Goal: Use online tool/utility: Utilize a website feature to perform a specific function

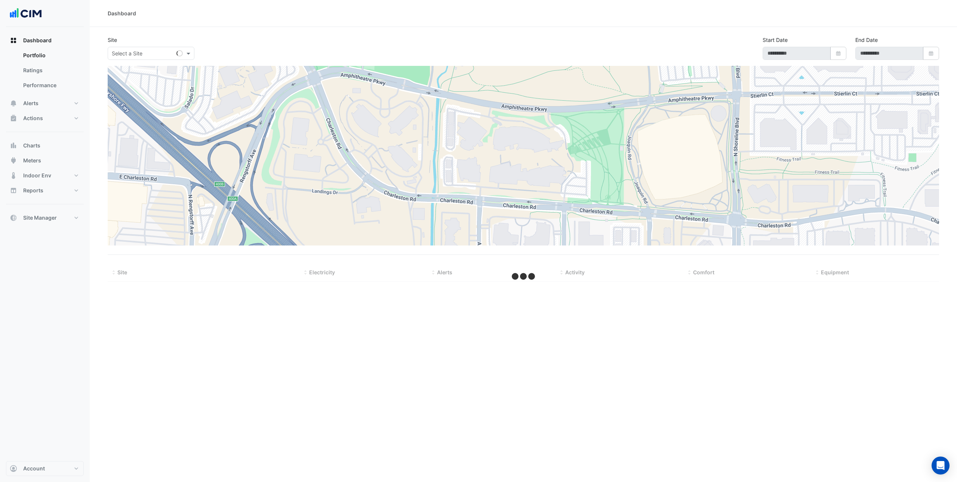
click at [146, 56] on input "text" at bounding box center [144, 54] width 64 height 8
select select "***"
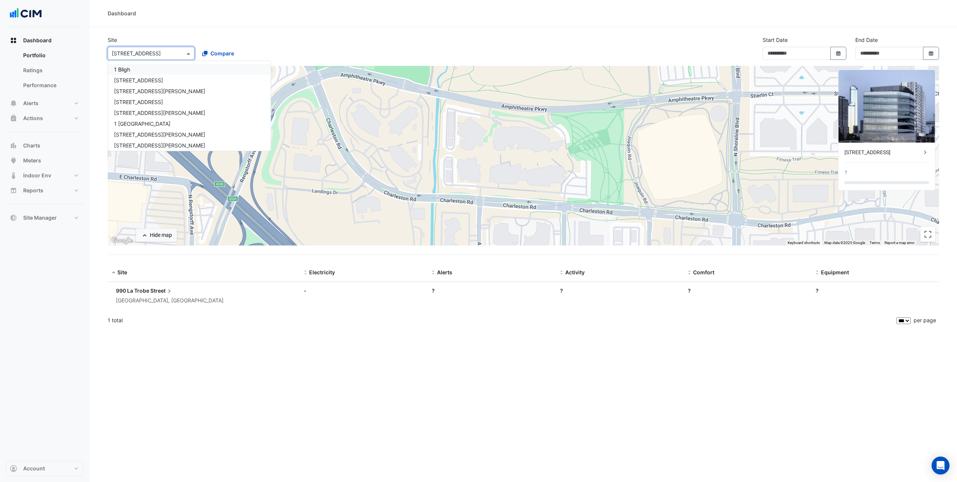
type input "**********"
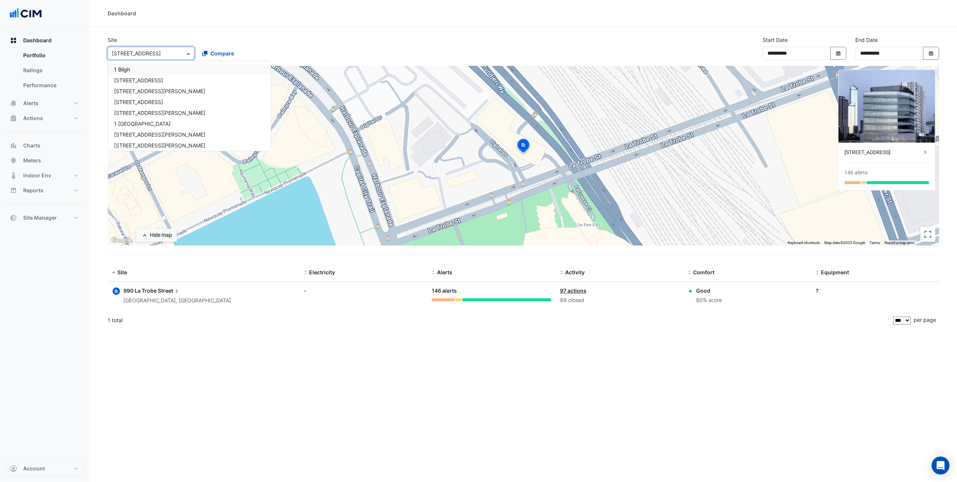
click at [145, 53] on input "text" at bounding box center [144, 54] width 64 height 8
click at [44, 150] on button "Charts" at bounding box center [45, 145] width 78 height 15
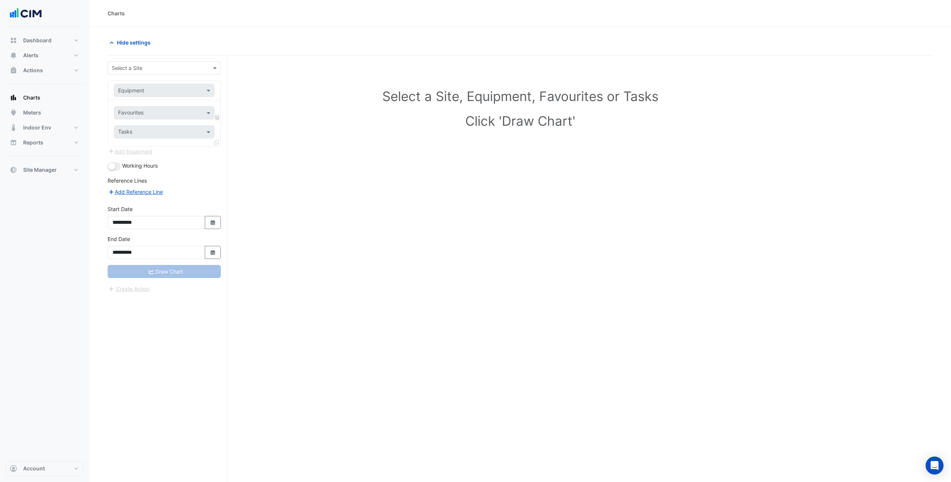
click at [146, 60] on div "**********" at bounding box center [168, 282] width 120 height 455
click at [146, 65] on input "text" at bounding box center [157, 68] width 90 height 8
type input "*****"
click at [133, 87] on div "[STREET_ADDRESS]" at bounding box center [164, 84] width 113 height 11
click at [139, 87] on input "text" at bounding box center [156, 91] width 77 height 8
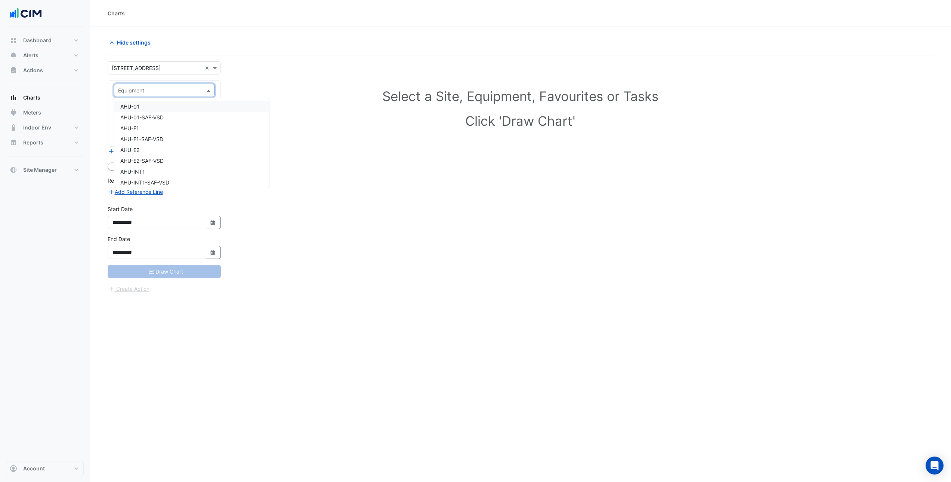
click at [139, 87] on input "text" at bounding box center [156, 91] width 77 height 8
click at [136, 112] on div "AHU-01-SAF-VSD" at bounding box center [191, 117] width 155 height 11
click at [140, 92] on input "text" at bounding box center [156, 91] width 77 height 8
click at [142, 107] on div "AHU-01" at bounding box center [191, 106] width 155 height 11
click at [146, 118] on div "Favourites" at bounding box center [164, 112] width 101 height 13
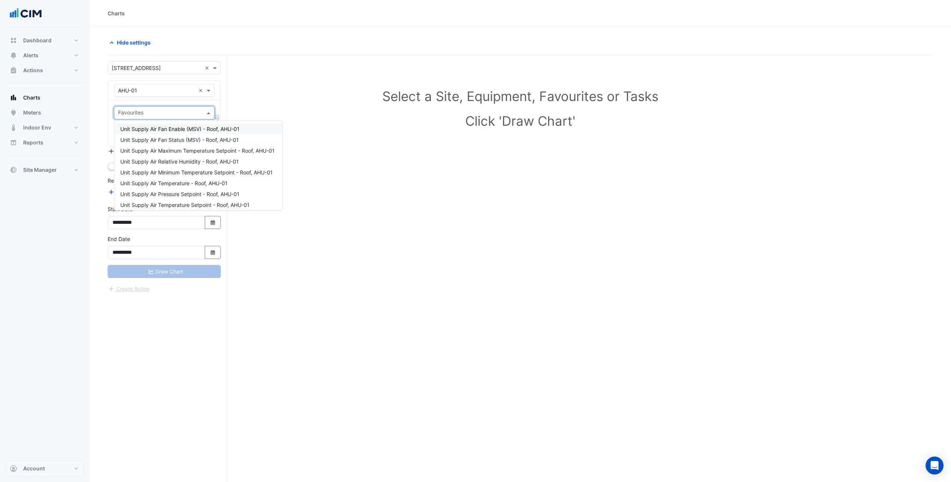
click at [156, 128] on span "Unit Supply Air Fan Enable (MSV) - Roof, AHU-01" at bounding box center [179, 129] width 119 height 6
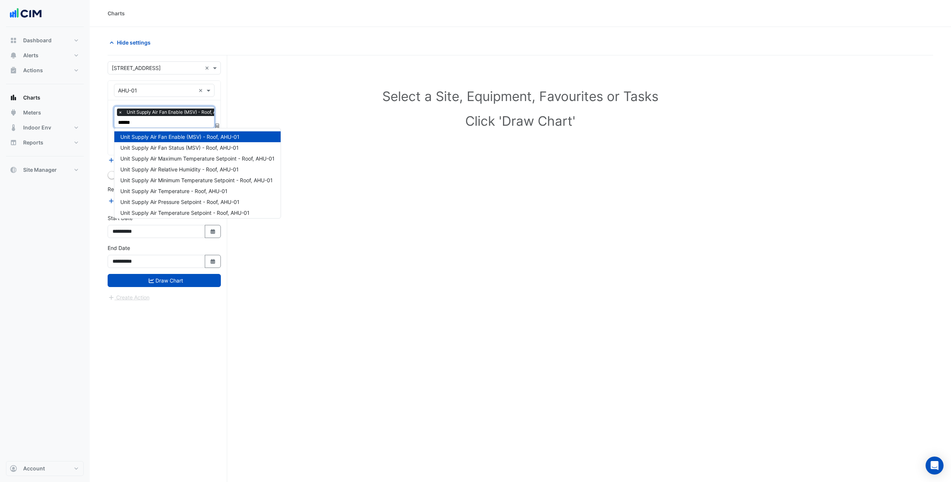
type input "*******"
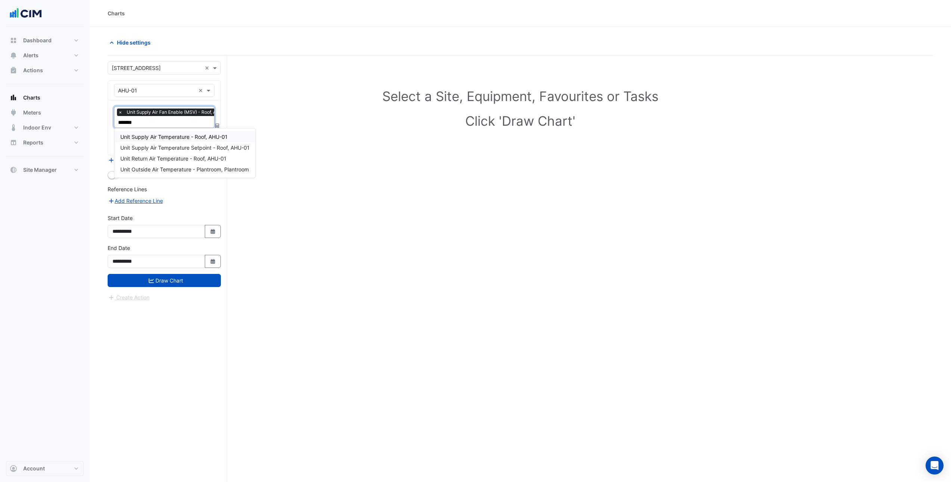
click at [154, 136] on span "Unit Supply Air Temperature - Roof, AHU-01" at bounding box center [173, 136] width 107 height 6
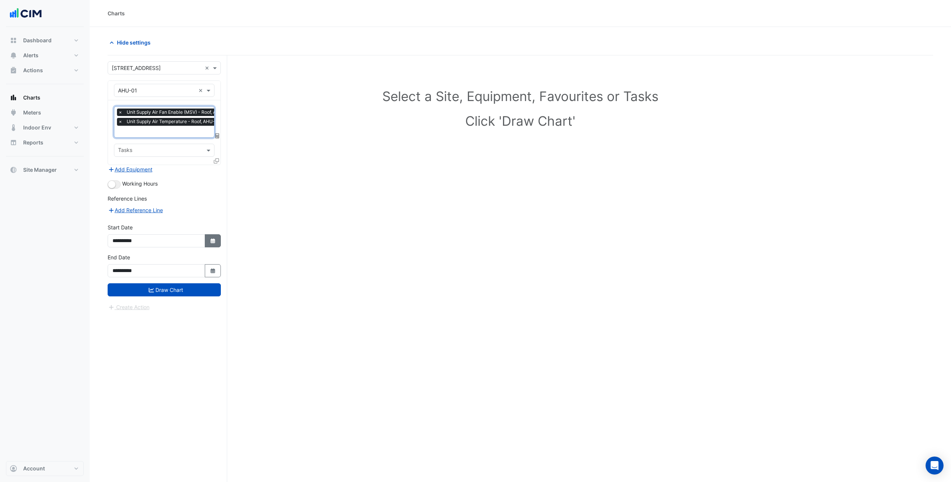
click at [216, 240] on button "Select Date" at bounding box center [213, 240] width 16 height 13
select select "*"
select select "****"
click at [120, 143] on button "Previous month" at bounding box center [120, 141] width 9 height 12
select select "*"
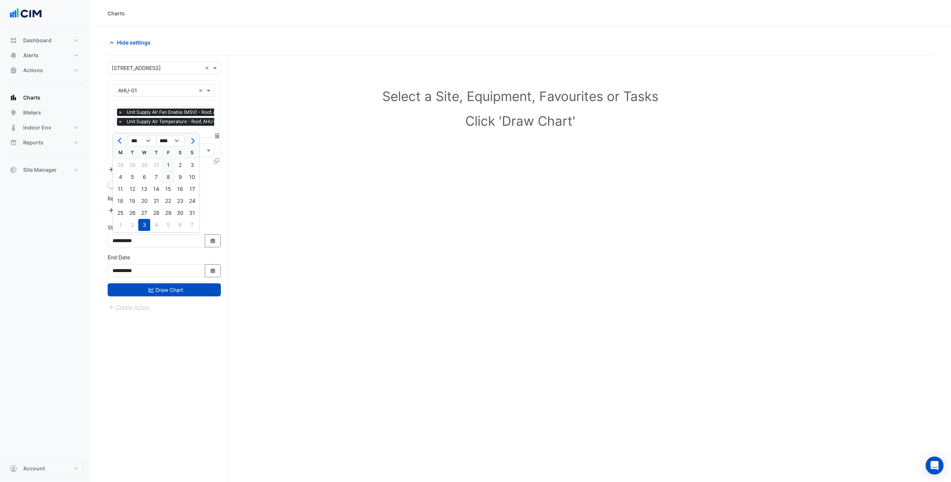
click at [169, 176] on div "8" at bounding box center [168, 177] width 12 height 12
type input "**********"
click at [213, 238] on icon "button" at bounding box center [212, 240] width 4 height 5
select select "*"
select select "****"
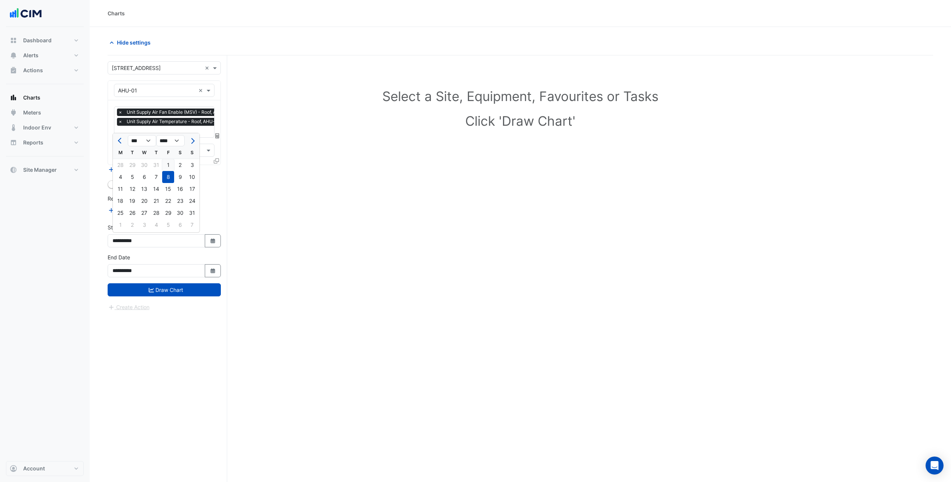
click at [167, 163] on div "1" at bounding box center [168, 165] width 12 height 12
type input "**********"
click at [208, 273] on button "Select Date" at bounding box center [213, 270] width 16 height 13
click at [119, 171] on span "Previous month" at bounding box center [121, 171] width 6 height 6
select select "*"
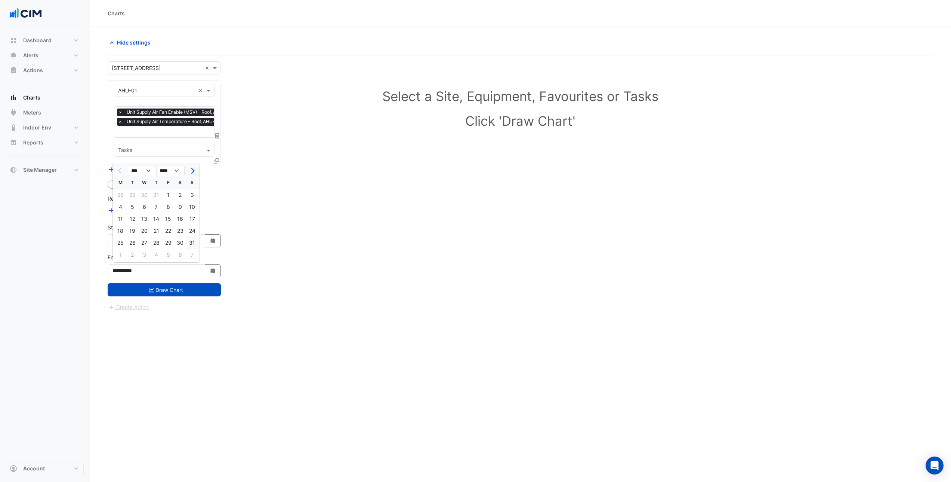
click at [197, 243] on div "31" at bounding box center [192, 243] width 12 height 12
type input "**********"
click at [138, 169] on button "Add Equipment" at bounding box center [130, 169] width 45 height 9
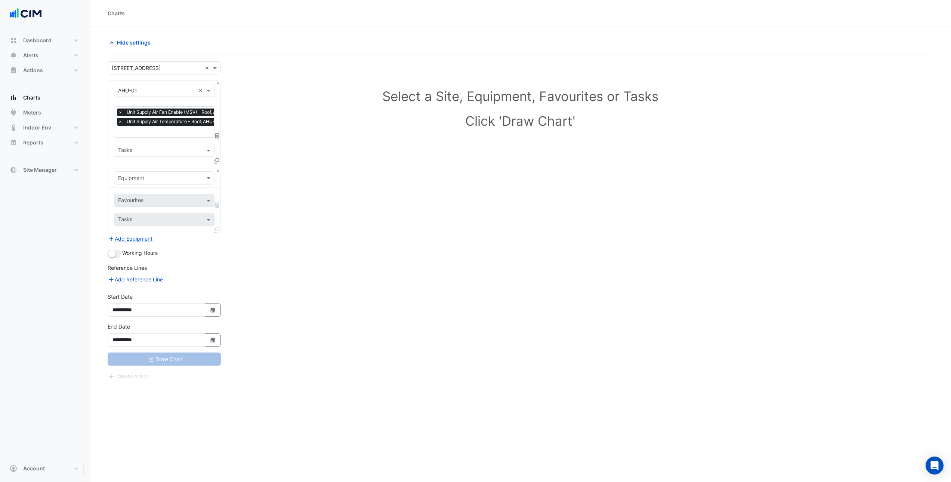
click at [144, 181] on div "Equipment" at bounding box center [164, 177] width 101 height 13
type input "***"
drag, startPoint x: 150, startPoint y: 195, endPoint x: 148, endPoint y: 199, distance: 4.2
click at [150, 195] on div "Weather" at bounding box center [164, 193] width 100 height 11
click at [148, 200] on input "text" at bounding box center [156, 201] width 76 height 8
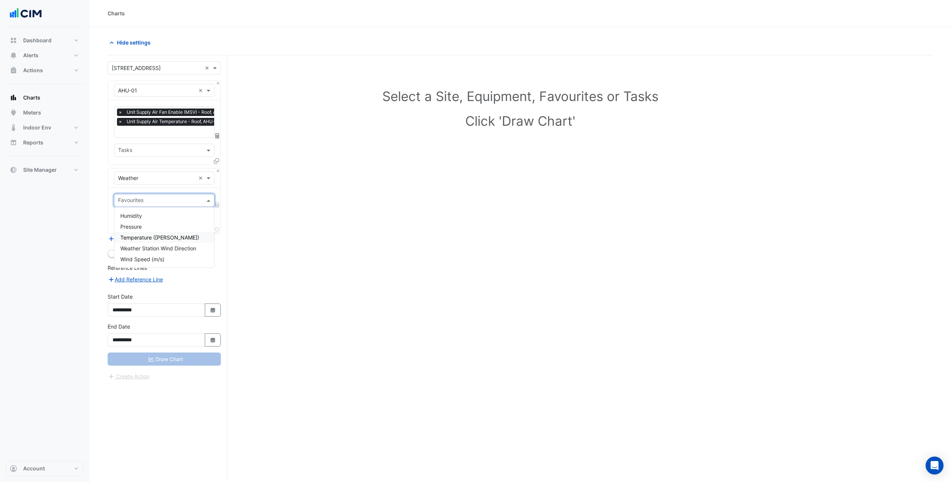
click at [146, 238] on span "Temperature ([PERSON_NAME])" at bounding box center [159, 237] width 79 height 6
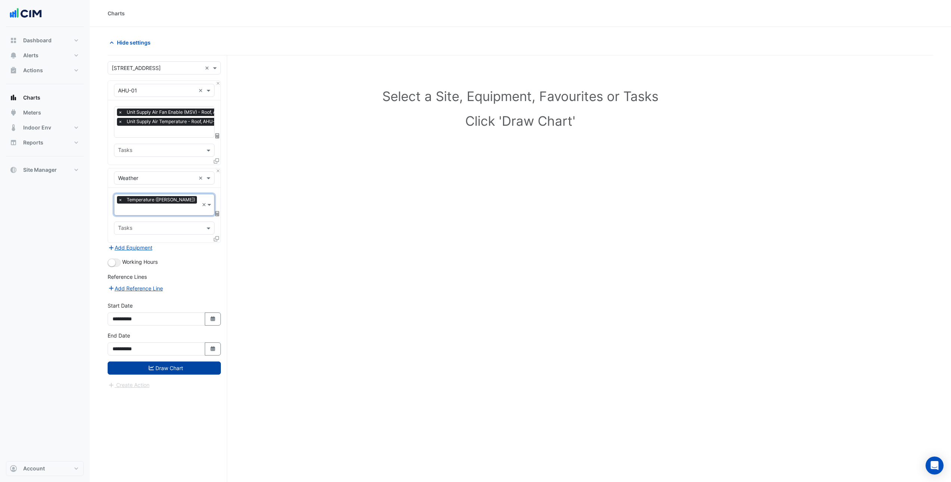
click at [169, 361] on button "Draw Chart" at bounding box center [164, 367] width 113 height 13
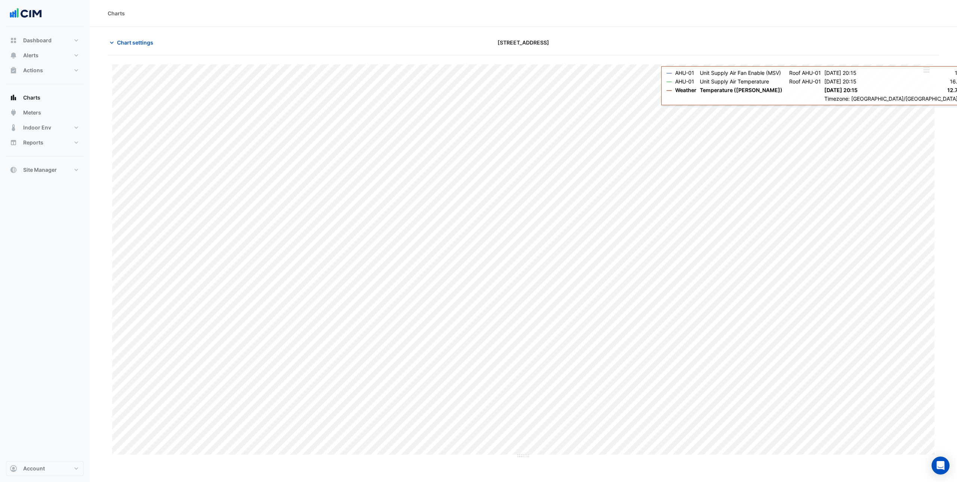
click at [929, 73] on button "button" at bounding box center [926, 69] width 15 height 9
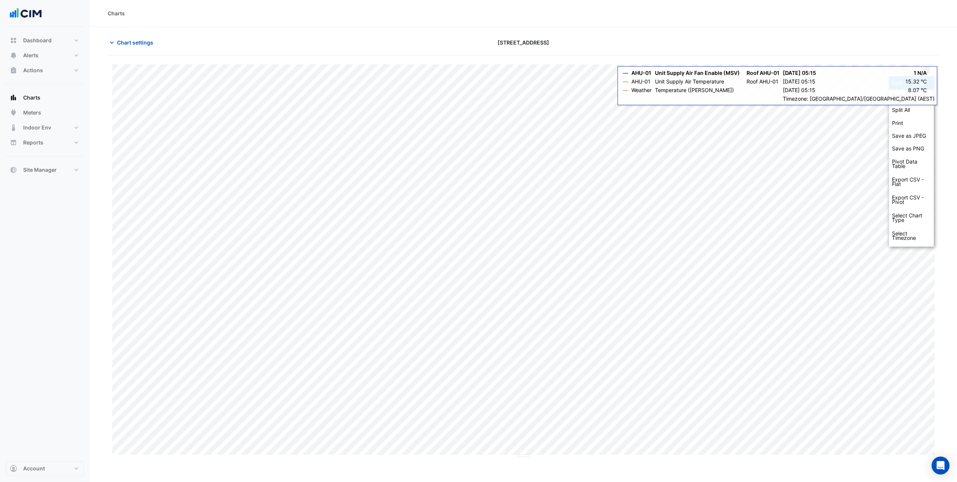
click at [896, 84] on div "Split by Equip" at bounding box center [911, 82] width 45 height 13
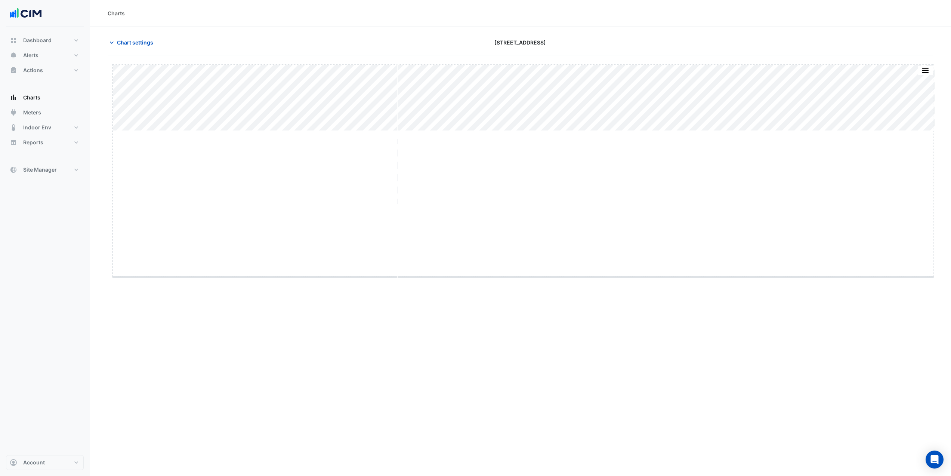
drag, startPoint x: 524, startPoint y: 131, endPoint x: 526, endPoint y: 277, distance: 146.2
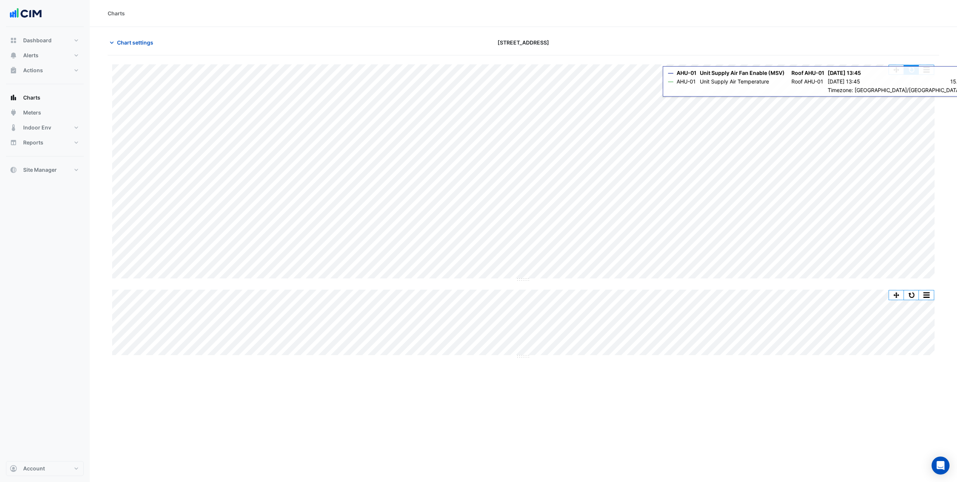
click at [913, 72] on button "button" at bounding box center [911, 69] width 15 height 9
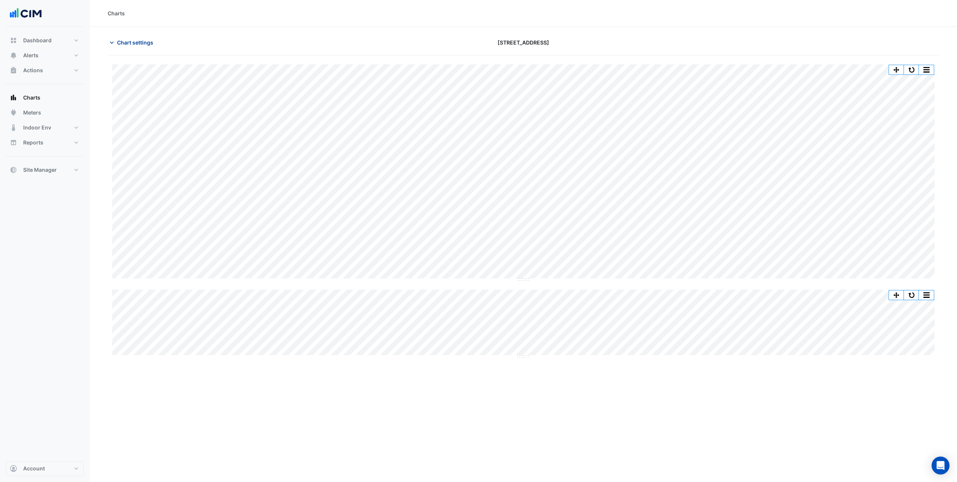
click at [134, 43] on span "Chart settings" at bounding box center [135, 43] width 36 height 8
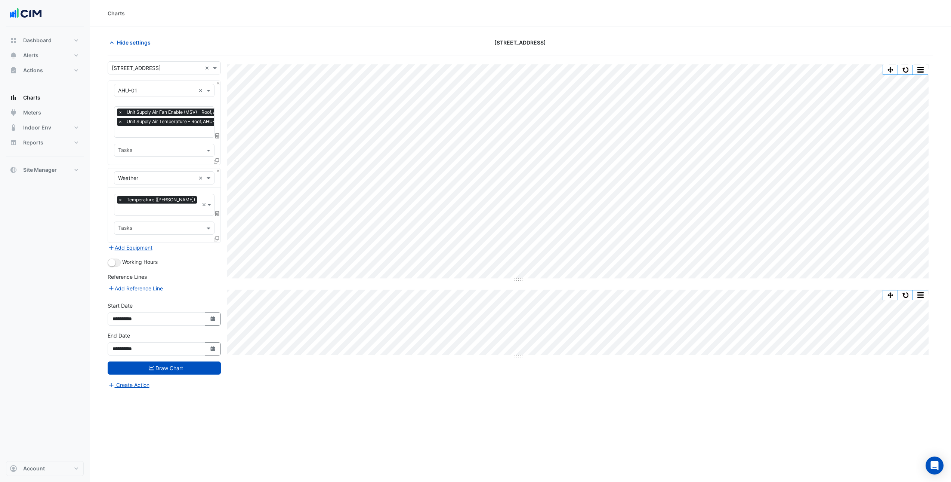
click at [181, 133] on input "text" at bounding box center [176, 132] width 116 height 8
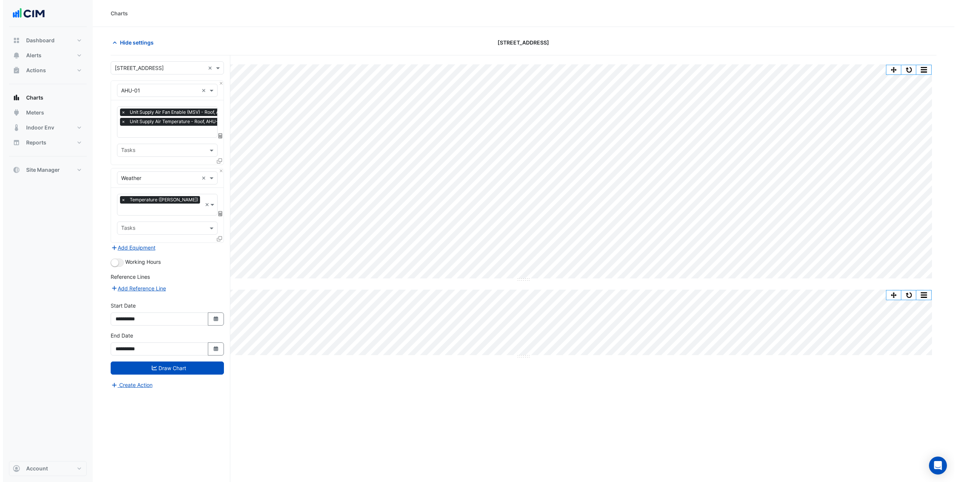
scroll to position [0, 4]
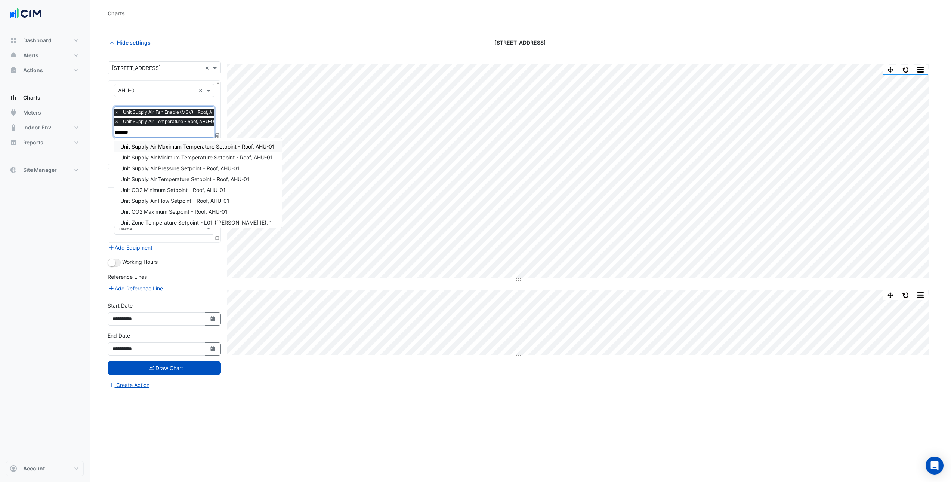
type input "********"
click at [179, 182] on div "Unit Supply Air Temperature Setpoint - Roof, AHU-01" at bounding box center [198, 178] width 168 height 11
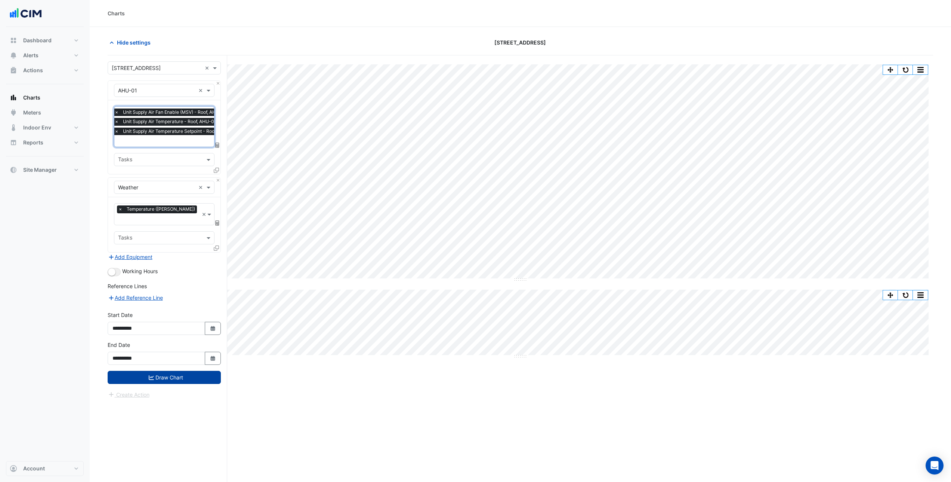
click at [153, 375] on icon "submit" at bounding box center [151, 377] width 5 height 5
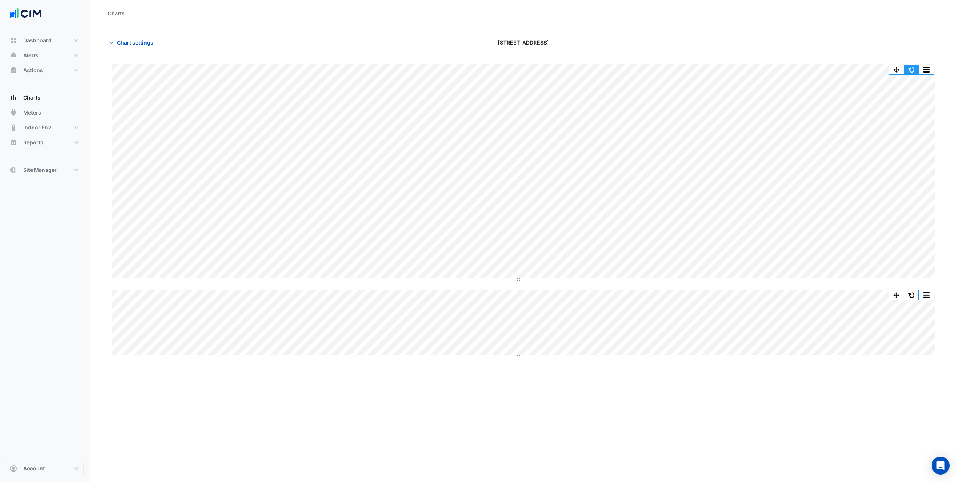
click at [908, 67] on button "button" at bounding box center [911, 69] width 15 height 9
click at [139, 39] on span "Chart settings" at bounding box center [135, 43] width 36 height 8
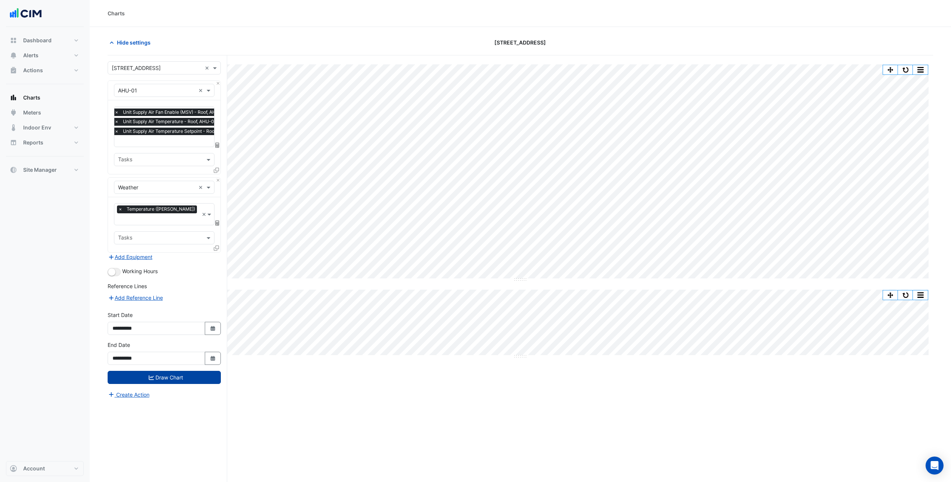
click at [216, 171] on icon at bounding box center [216, 169] width 5 height 5
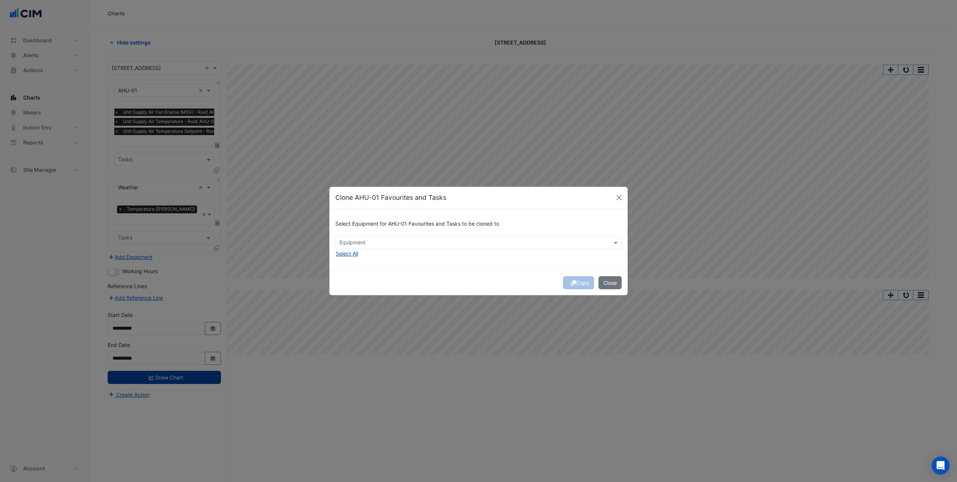
click at [347, 250] on button "Select All" at bounding box center [346, 253] width 23 height 9
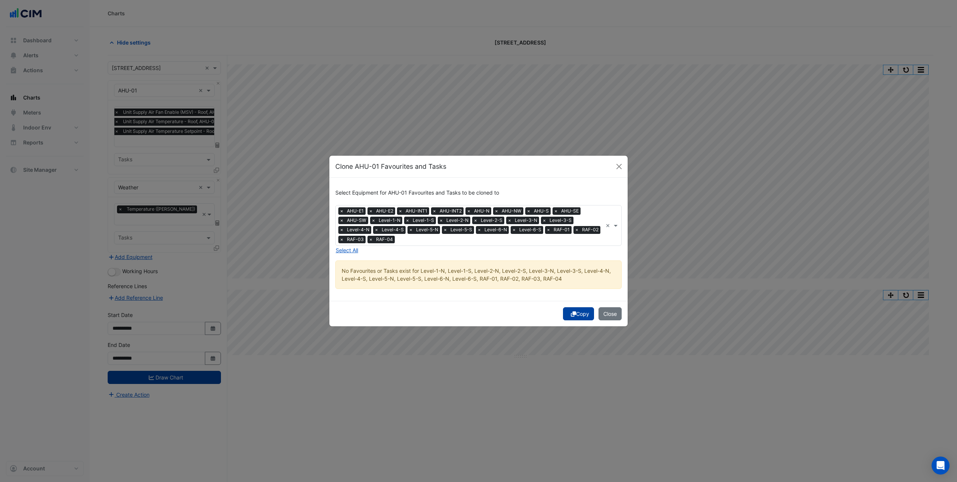
click at [573, 307] on button "Copy" at bounding box center [578, 313] width 31 height 13
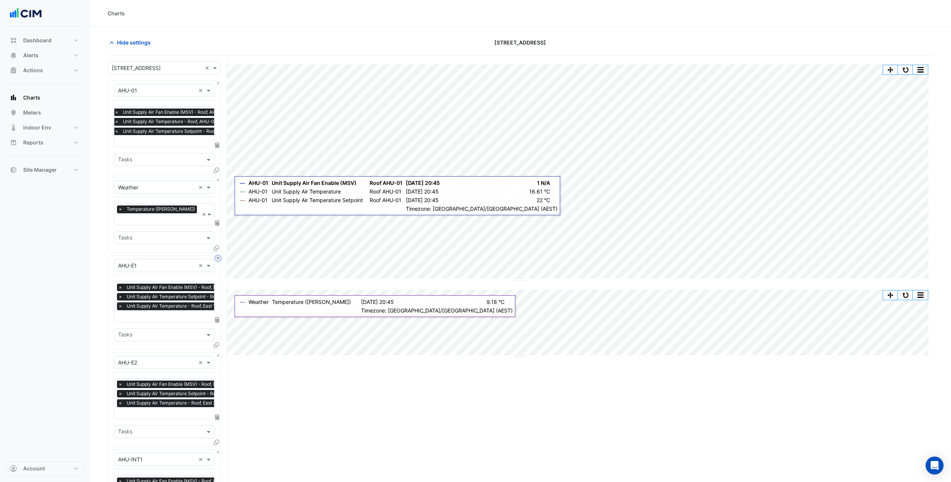
click at [218, 256] on button "Close" at bounding box center [218, 258] width 5 height 5
click at [219, 353] on button "Close" at bounding box center [218, 355] width 5 height 5
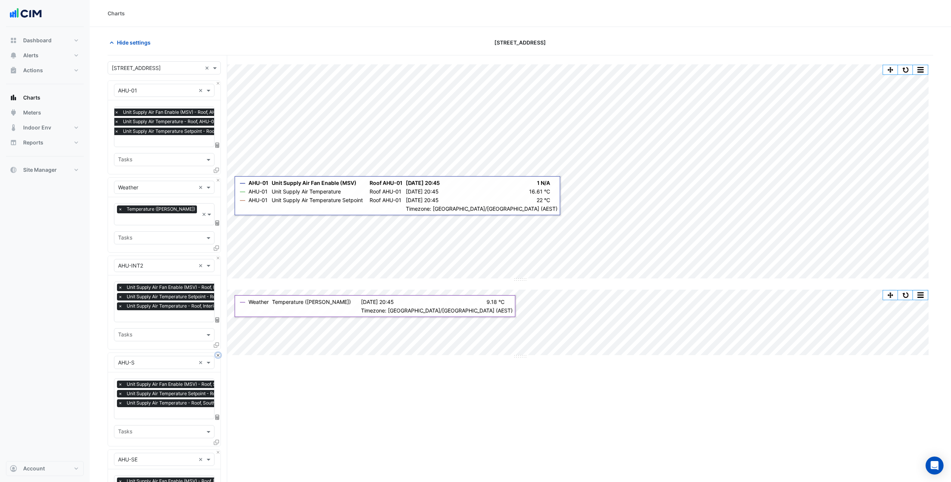
click at [219, 353] on button "Close" at bounding box center [218, 355] width 5 height 5
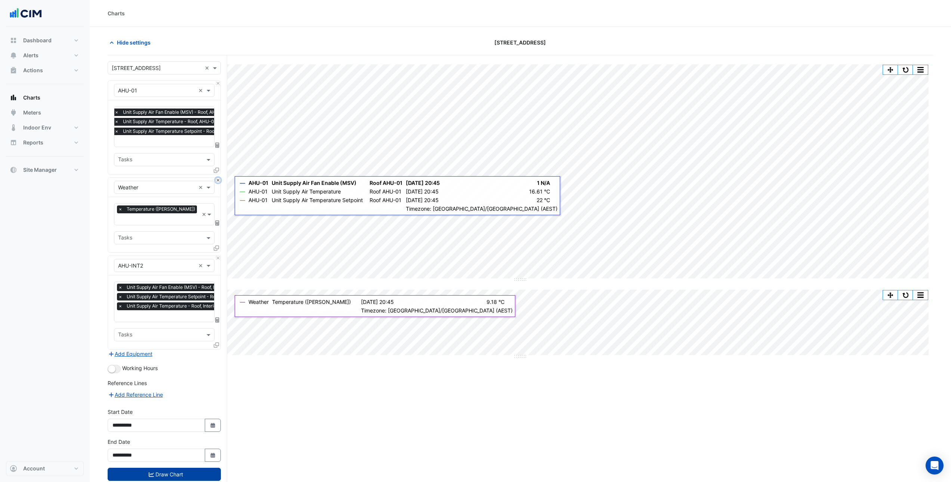
click at [219, 179] on button "Close" at bounding box center [218, 180] width 5 height 5
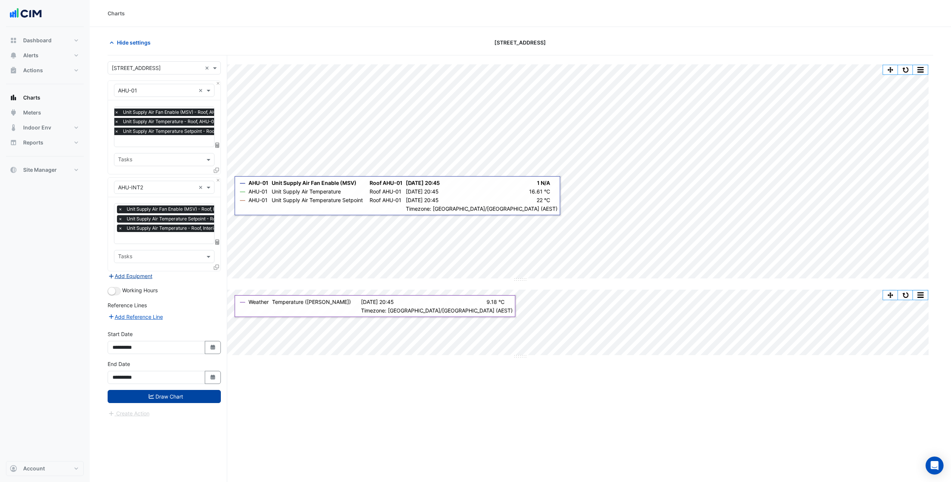
click at [142, 276] on button "Add Equipment" at bounding box center [130, 275] width 45 height 9
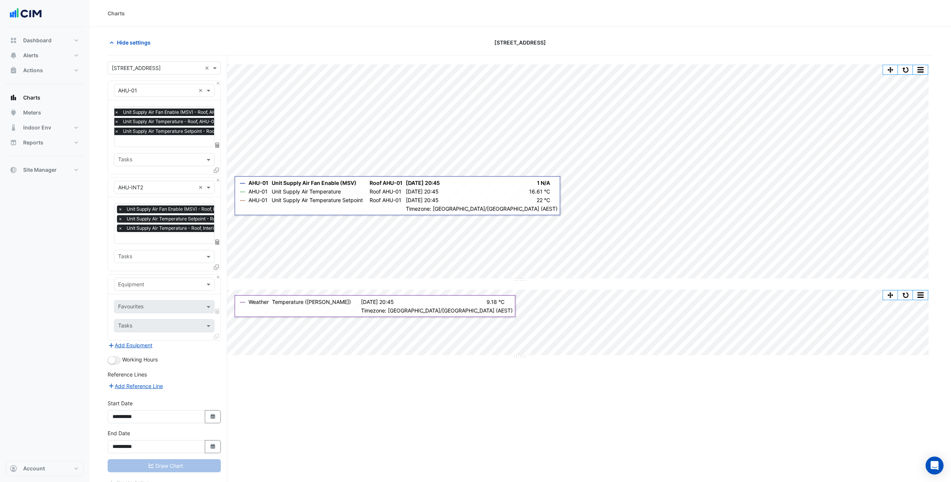
click at [140, 282] on input "text" at bounding box center [156, 284] width 77 height 8
type input "***"
click at [144, 302] on div "Weather" at bounding box center [164, 298] width 100 height 11
click at [147, 307] on input "text" at bounding box center [156, 307] width 76 height 8
click at [147, 341] on span "Temperature ([PERSON_NAME])" at bounding box center [159, 342] width 79 height 6
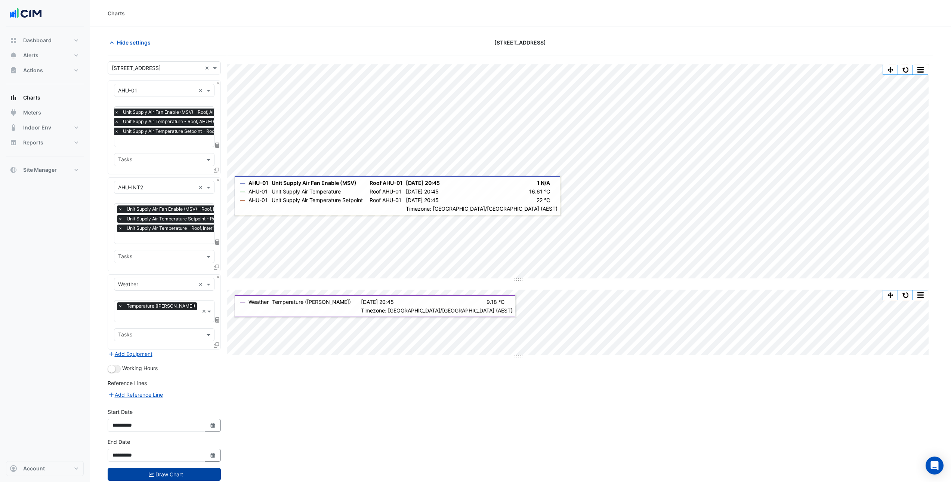
click at [172, 468] on button "Draw Chart" at bounding box center [164, 473] width 113 height 13
